Goal: Task Accomplishment & Management: Manage account settings

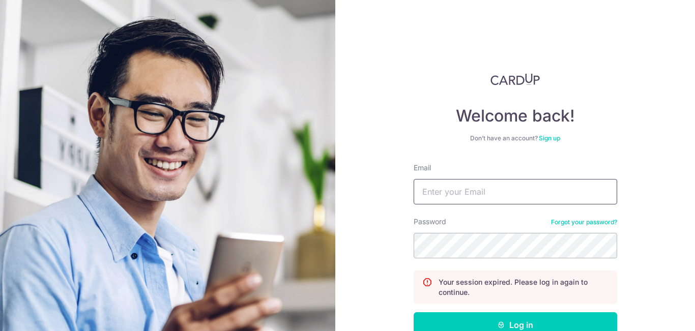
click at [485, 195] on input "Email" at bounding box center [515, 191] width 203 height 25
type input "[DOMAIN_NAME][EMAIL_ADDRESS][DOMAIN_NAME]"
click at [414, 312] on button "Log in" at bounding box center [515, 324] width 203 height 25
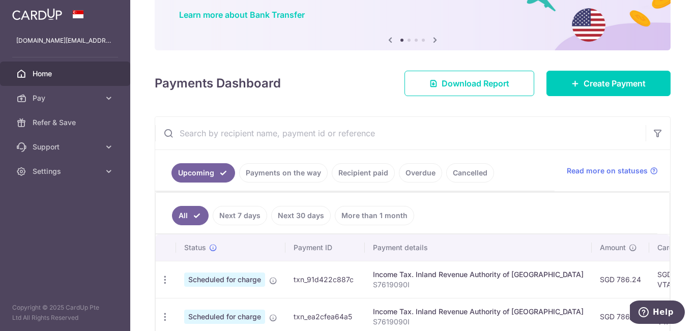
scroll to position [102, 0]
